Goal: Transaction & Acquisition: Download file/media

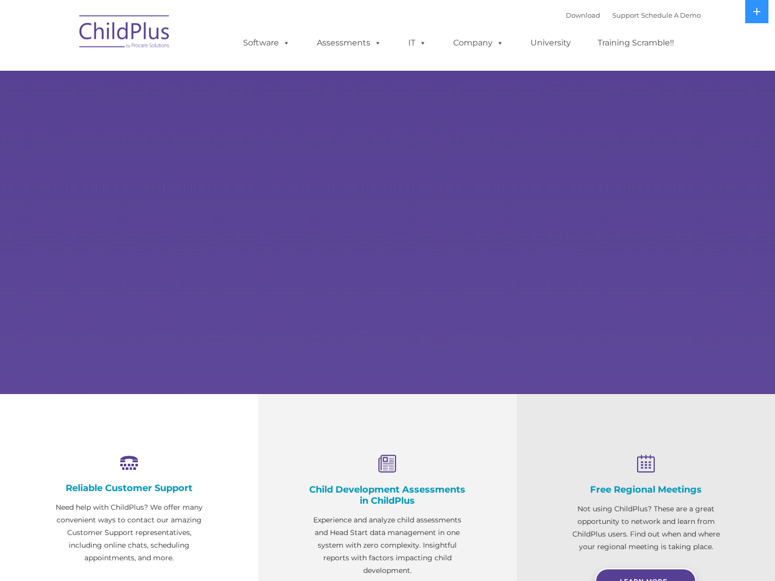
select select "MEDIUM"
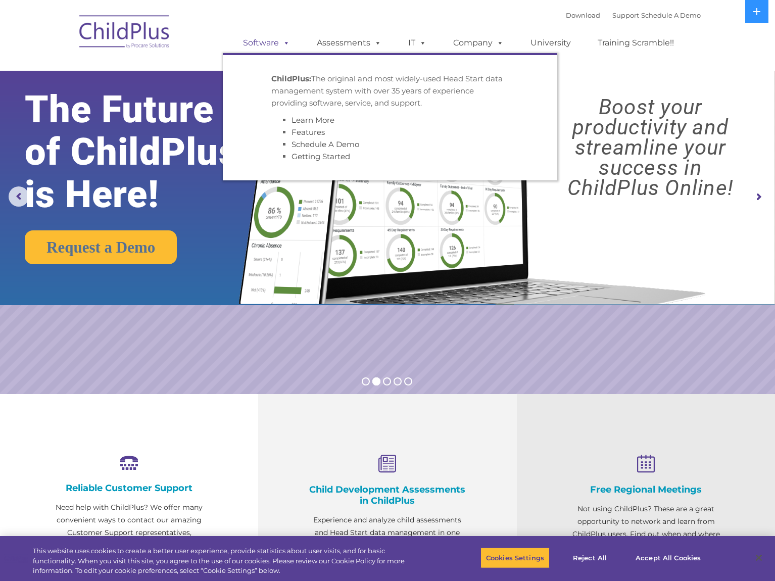
click at [263, 42] on link "Software" at bounding box center [266, 43] width 67 height 20
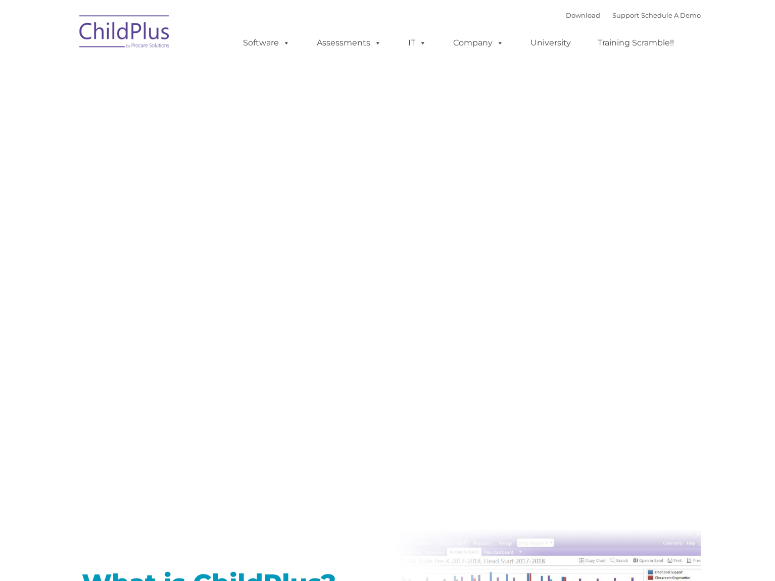
type input ""
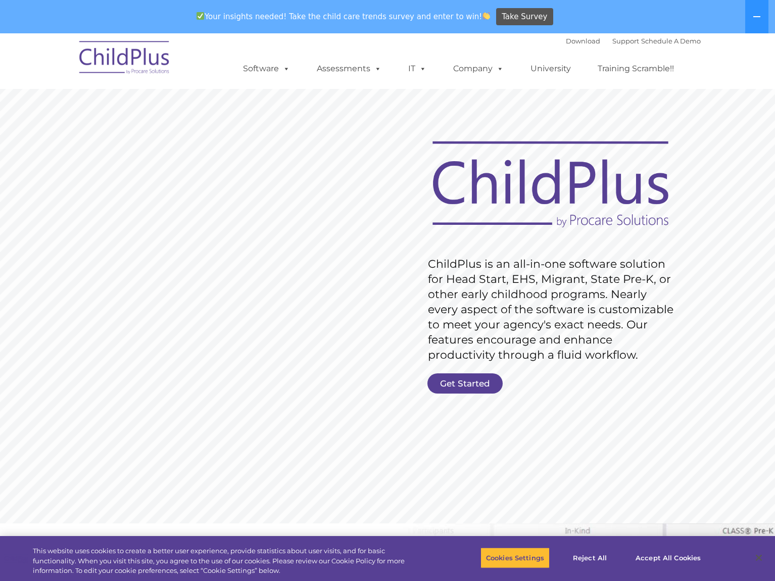
click at [551, 41] on div "Download Support | Schedule A Demo  MENU MENU Software ChildPlus: The original…" at bounding box center [462, 61] width 478 height 56
click at [566, 41] on link "Download" at bounding box center [583, 41] width 34 height 8
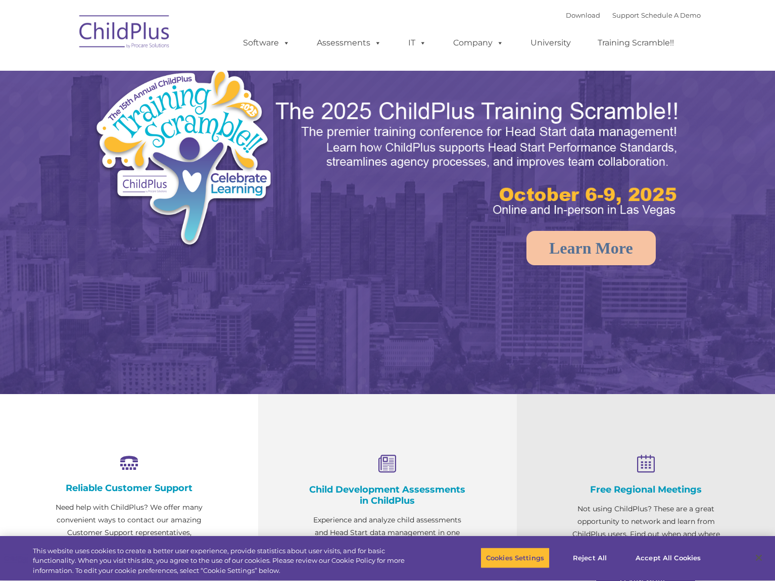
select select "MEDIUM"
